Goal: Task Accomplishment & Management: Use online tool/utility

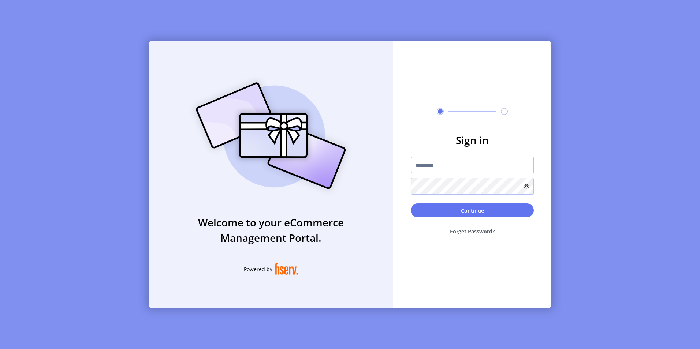
click at [434, 166] on input "text" at bounding box center [472, 165] width 123 height 17
type input "*"
click at [436, 165] on input "text" at bounding box center [472, 165] width 123 height 17
type input "**********"
click at [455, 210] on button "Continue" at bounding box center [472, 211] width 123 height 14
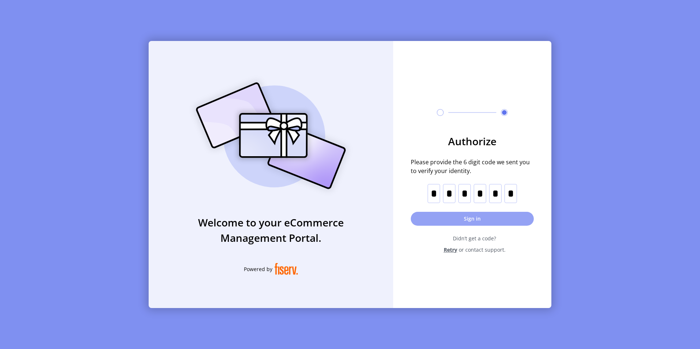
click at [452, 221] on button "Sign in" at bounding box center [472, 219] width 123 height 14
